Goal: Information Seeking & Learning: Find specific fact

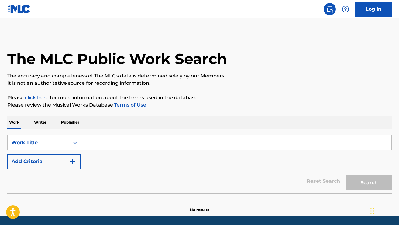
click at [101, 139] on input "Search Form" at bounding box center [236, 143] width 311 height 15
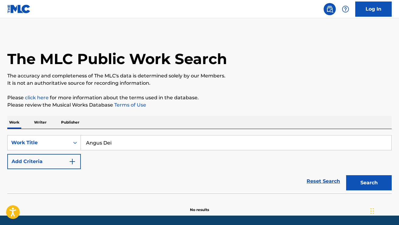
click at [346, 175] on button "Search" at bounding box center [369, 182] width 46 height 15
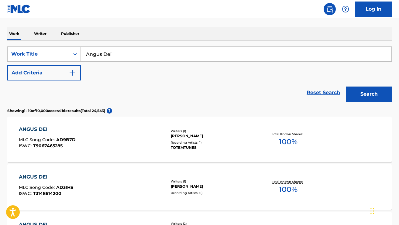
scroll to position [89, 0]
click at [91, 56] on input "Angus Dei" at bounding box center [236, 53] width 311 height 15
type input "[DEMOGRAPHIC_DATA]"
click at [346, 86] on button "Search" at bounding box center [369, 93] width 46 height 15
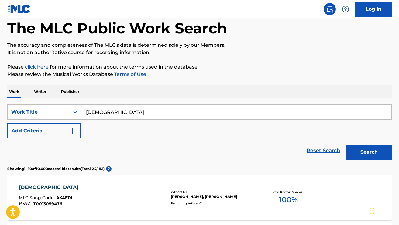
scroll to position [0, 0]
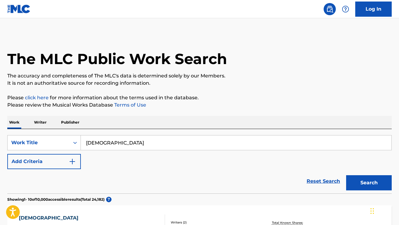
click at [140, 143] on input "[DEMOGRAPHIC_DATA]" at bounding box center [236, 143] width 311 height 15
click at [69, 156] on button "Add Criteria" at bounding box center [44, 161] width 74 height 15
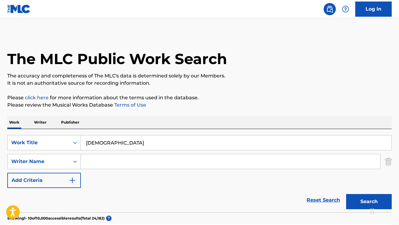
click at [98, 165] on input "Search Form" at bounding box center [230, 161] width 299 height 15
type input "[PERSON_NAME]"
click at [346, 194] on button "Search" at bounding box center [369, 201] width 46 height 15
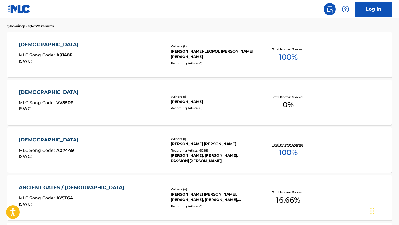
scroll to position [195, 0]
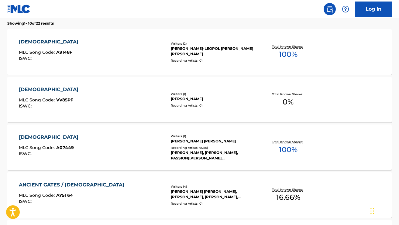
click at [144, 147] on div "[DEMOGRAPHIC_DATA] MLC Song Code : A07449 ISWC :" at bounding box center [92, 147] width 146 height 27
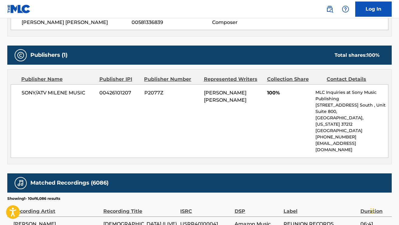
scroll to position [291, 0]
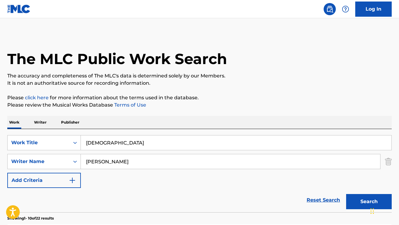
drag, startPoint x: 117, startPoint y: 143, endPoint x: 88, endPoint y: 145, distance: 28.9
click at [88, 145] on input "[DEMOGRAPHIC_DATA]" at bounding box center [236, 143] width 311 height 15
drag, startPoint x: 111, startPoint y: 143, endPoint x: 111, endPoint y: 137, distance: 5.8
click at [111, 142] on input "Awesomegod" at bounding box center [236, 143] width 311 height 15
type input "Awesome [DEMOGRAPHIC_DATA]"
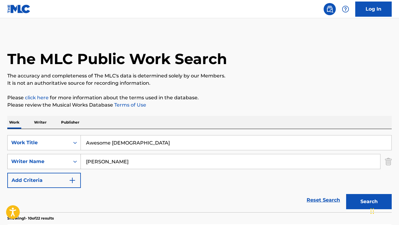
drag, startPoint x: 113, startPoint y: 160, endPoint x: 70, endPoint y: 161, distance: 42.9
click at [70, 161] on div "SearchWithCriteriac3cd5f65-22d0-4cac-8a30-f6e145f0e987 Writer Name [PERSON_NAME]" at bounding box center [199, 161] width 384 height 15
click at [346, 194] on button "Search" at bounding box center [369, 201] width 46 height 15
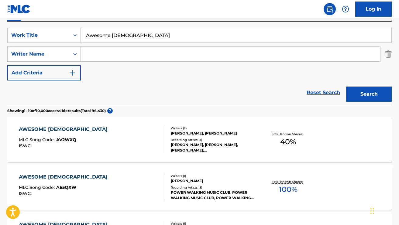
scroll to position [120, 0]
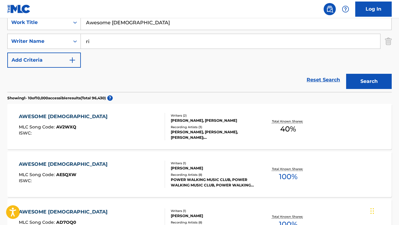
type input "r"
type input "[PERSON_NAME]"
click at [346, 74] on button "Search" at bounding box center [369, 81] width 46 height 15
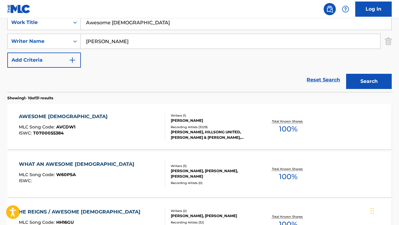
scroll to position [121, 0]
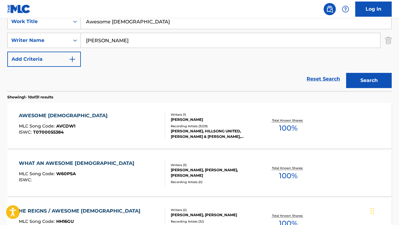
click at [148, 120] on div "AWESOME GOD MLC Song Code : AVCDW1 ISWC : T0700055384" at bounding box center [92, 125] width 146 height 27
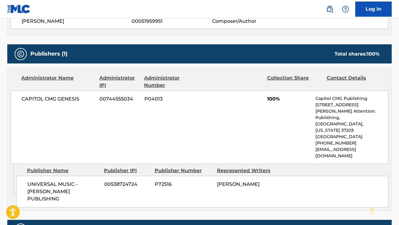
scroll to position [243, 0]
